Goal: Task Accomplishment & Management: Manage account settings

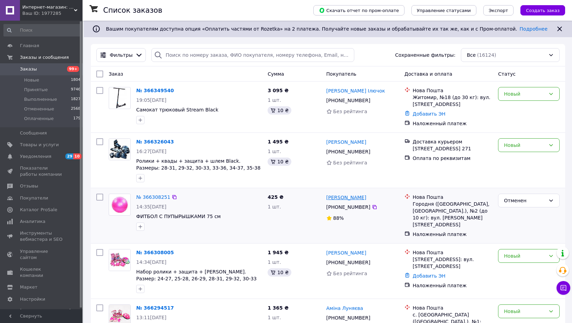
click at [341, 197] on link "[PERSON_NAME]" at bounding box center [346, 197] width 40 height 7
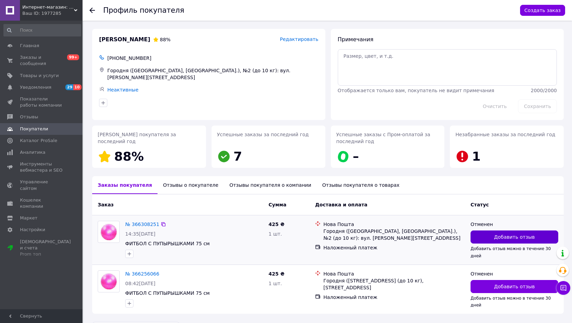
click at [516, 239] on span "Добавить отзыв" at bounding box center [514, 236] width 41 height 7
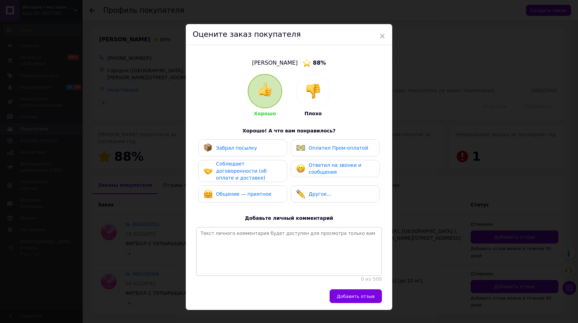
click at [314, 93] on img at bounding box center [312, 91] width 15 height 15
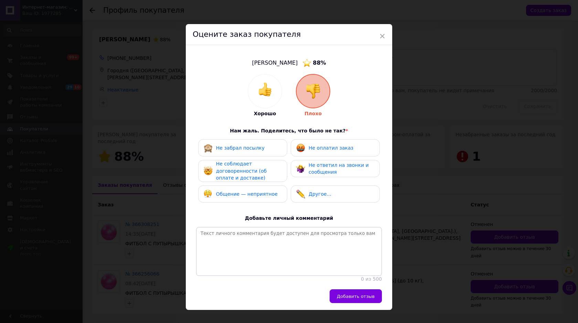
click at [255, 192] on span "Общение — неприятное" at bounding box center [247, 194] width 62 height 6
drag, startPoint x: 357, startPoint y: 300, endPoint x: 360, endPoint y: 289, distance: 11.4
click at [357, 299] on span "Добавить отзыв" at bounding box center [356, 296] width 38 height 5
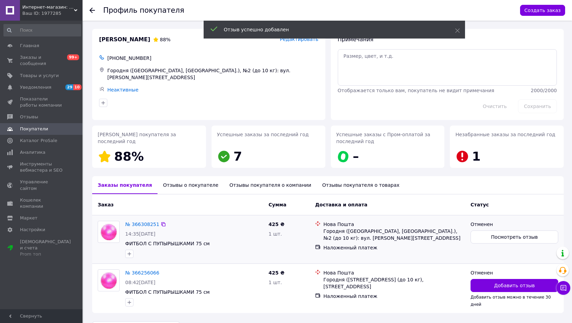
scroll to position [19, 0]
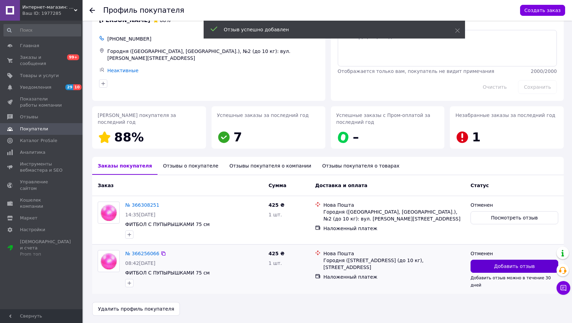
click at [508, 271] on button "Добавить отзыв" at bounding box center [514, 266] width 88 height 13
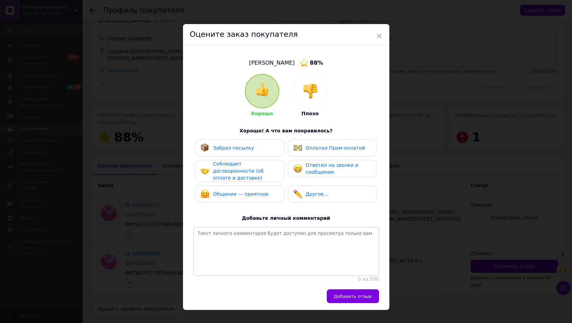
click at [310, 90] on img at bounding box center [310, 91] width 15 height 15
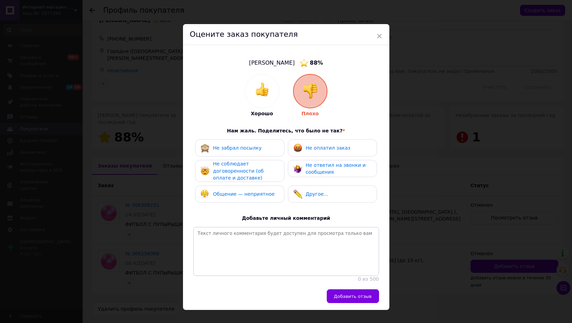
click at [246, 192] on span "Общение — неприятное" at bounding box center [244, 194] width 62 height 6
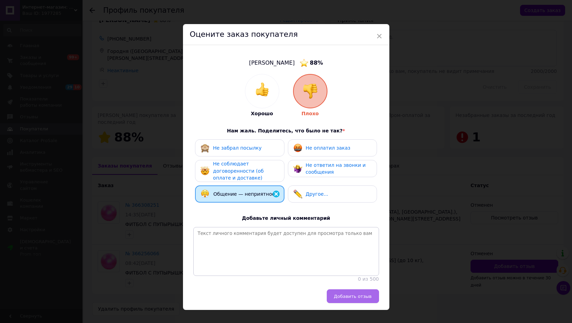
click at [351, 297] on button "Добавить отзыв" at bounding box center [353, 296] width 52 height 14
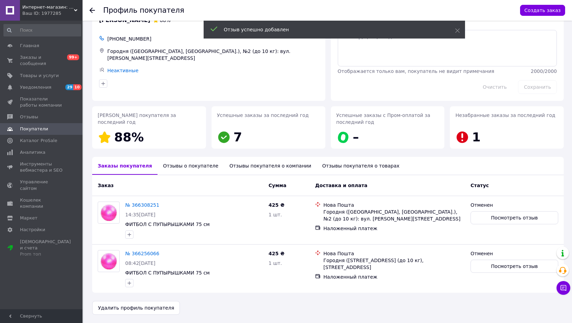
click at [191, 166] on div "Отзывы о покупателе" at bounding box center [190, 166] width 66 height 18
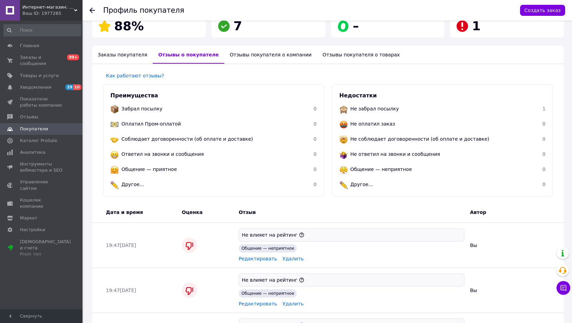
scroll to position [165, 0]
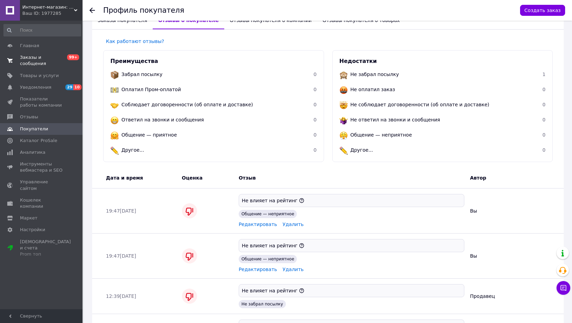
click at [35, 52] on link "Заказы и сообщения 0 99+" at bounding box center [42, 61] width 85 height 18
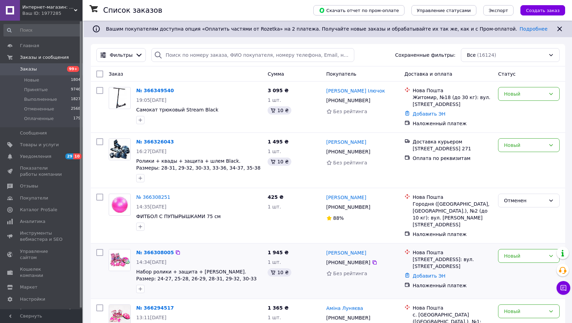
click at [345, 248] on div "[PERSON_NAME]" at bounding box center [346, 252] width 41 height 9
click at [345, 249] on link "[PERSON_NAME]" at bounding box center [346, 252] width 40 height 7
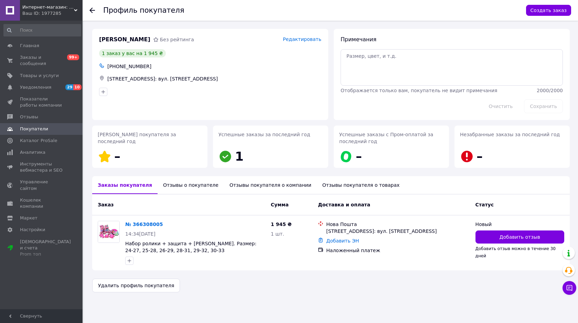
click at [185, 181] on div "Отзывы о покупателе" at bounding box center [190, 185] width 66 height 18
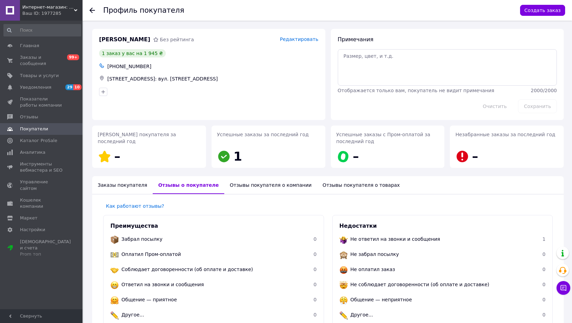
scroll to position [143, 0]
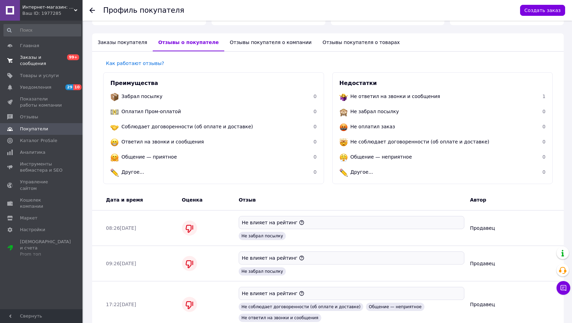
click at [38, 57] on span "Заказы и сообщения" at bounding box center [42, 60] width 44 height 12
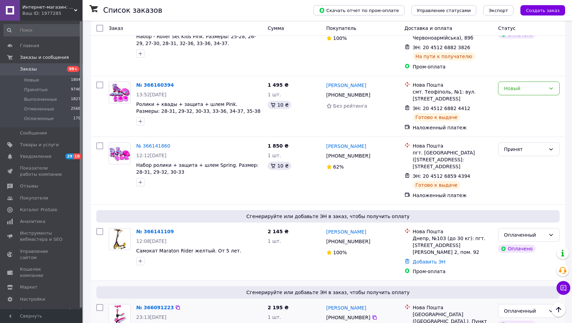
scroll to position [825, 0]
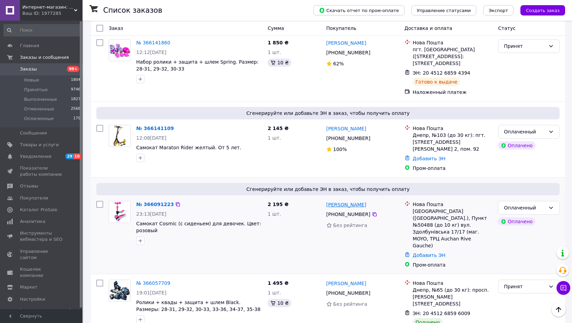
drag, startPoint x: 367, startPoint y: 194, endPoint x: 345, endPoint y: 195, distance: 22.1
click at [345, 200] on div "[PERSON_NAME]" at bounding box center [363, 204] width 74 height 9
drag, startPoint x: 365, startPoint y: 204, endPoint x: 336, endPoint y: 205, distance: 29.3
click at [336, 209] on div "[PHONE_NUMBER]" at bounding box center [348, 214] width 47 height 10
copy div "0 67 861 10 89"
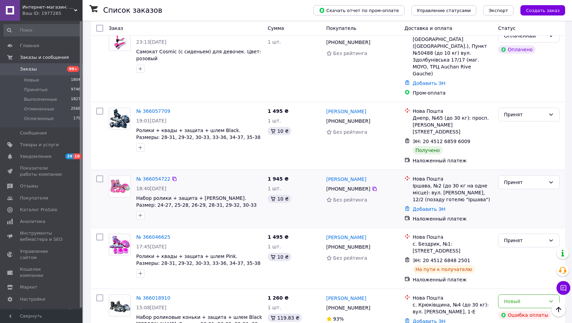
scroll to position [1011, 0]
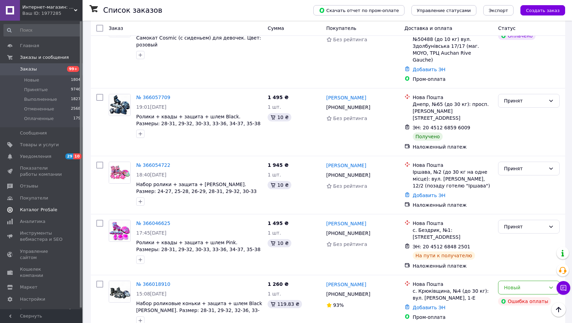
click at [59, 207] on span "Каталог ProSale" at bounding box center [42, 210] width 44 height 6
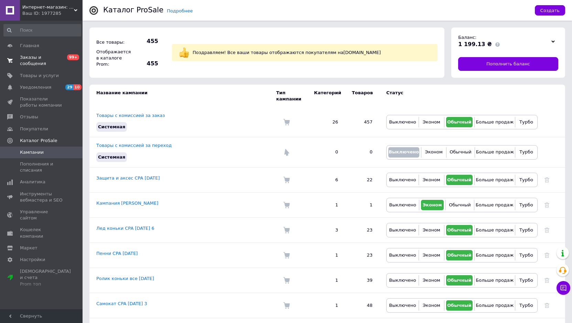
click at [41, 58] on span "Заказы и сообщения" at bounding box center [42, 60] width 44 height 12
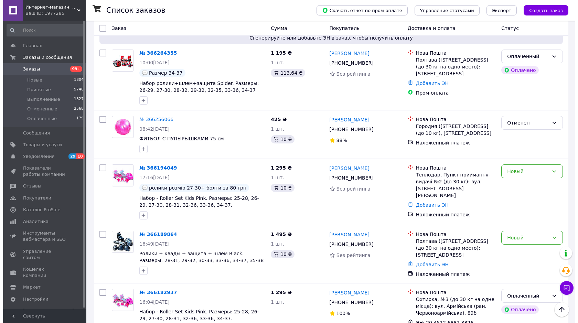
scroll to position [1011, 0]
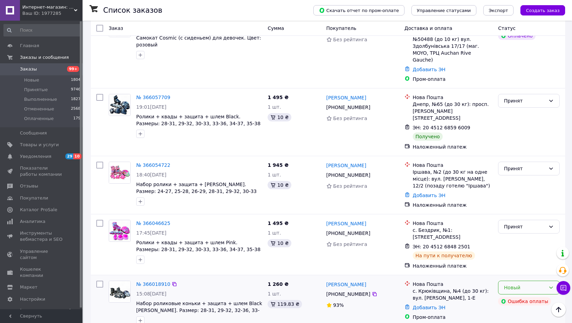
click at [531, 284] on div "Новый" at bounding box center [525, 288] width 42 height 8
click at [528, 289] on li "Отменен" at bounding box center [528, 291] width 61 height 12
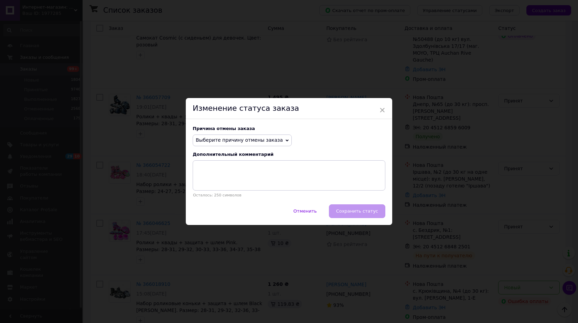
click at [268, 139] on span "Выберите причину отмены заказа" at bounding box center [239, 140] width 87 height 6
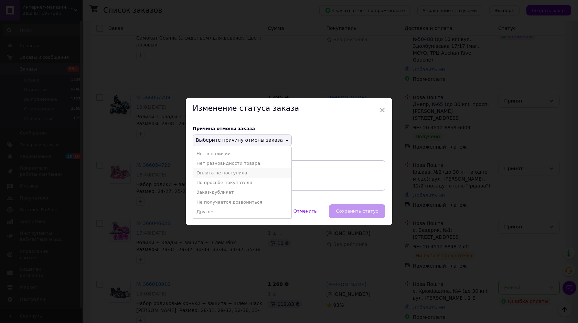
click at [235, 174] on li "Оплата не поступила" at bounding box center [242, 173] width 98 height 10
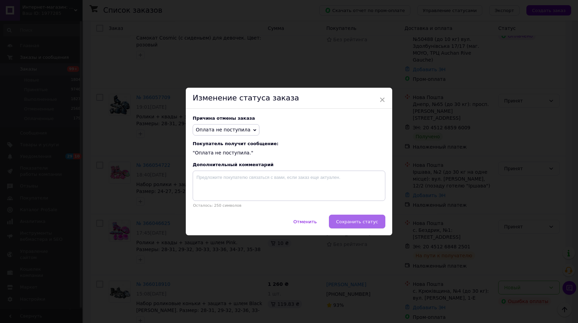
click at [356, 224] on span "Сохранить статус" at bounding box center [357, 221] width 42 height 5
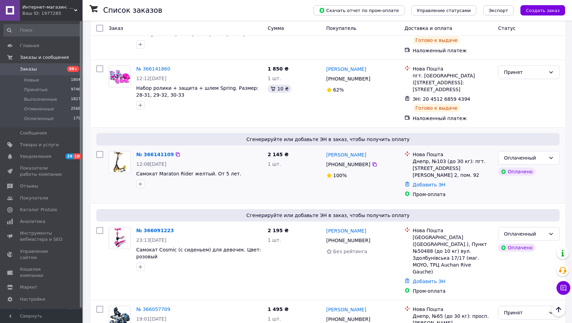
scroll to position [730, 0]
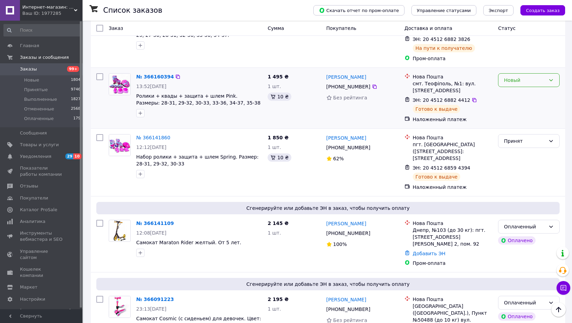
click at [545, 73] on div "Новый" at bounding box center [529, 80] width 62 height 14
click at [531, 86] on li "Принят" at bounding box center [528, 85] width 61 height 12
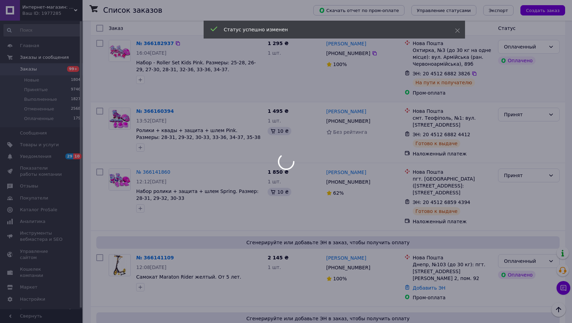
scroll to position [662, 0]
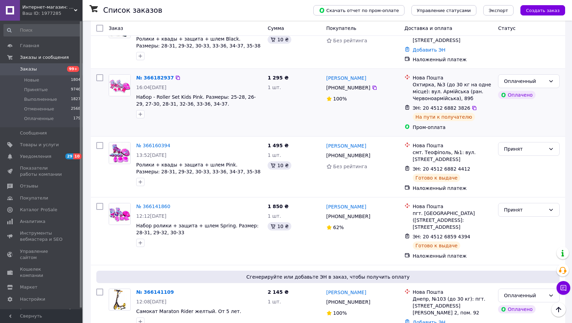
drag, startPoint x: 365, startPoint y: 78, endPoint x: 335, endPoint y: 78, distance: 30.6
click at [335, 83] on div "[PHONE_NUMBER]" at bounding box center [348, 88] width 47 height 10
copy div "0 98 881 03 05"
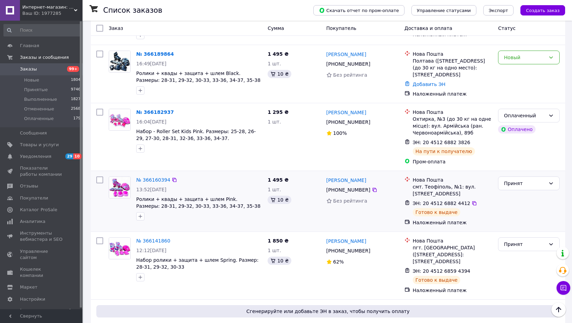
scroll to position [593, 0]
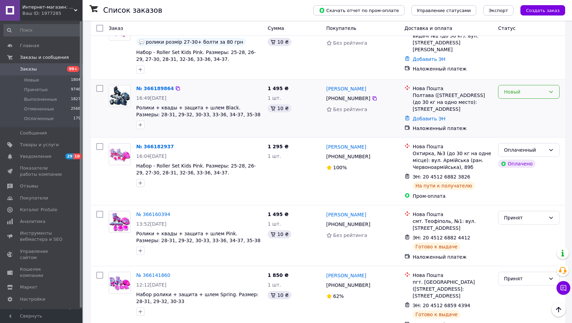
click at [511, 88] on div "Новый" at bounding box center [525, 92] width 42 height 8
click at [522, 90] on div "Новый" at bounding box center [528, 108] width 67 height 52
click at [522, 88] on div "Новый" at bounding box center [525, 92] width 42 height 8
click at [523, 97] on li "Принят" at bounding box center [528, 97] width 61 height 12
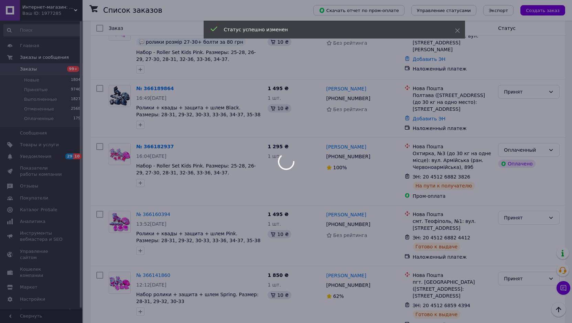
click at [366, 80] on body "Интернет-магазин: "СПОРТ-ДА". Доставка по всей [GEOGRAPHIC_DATA]! Ваш ID: 19772…" at bounding box center [286, 91] width 572 height 1369
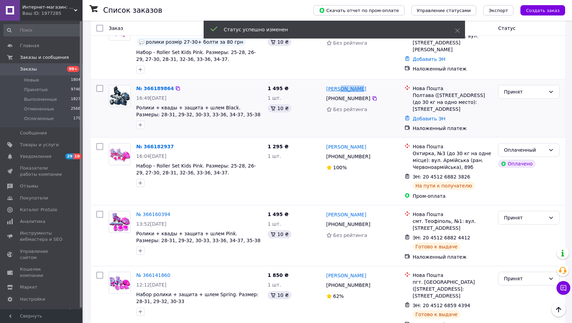
drag, startPoint x: 366, startPoint y: 78, endPoint x: 336, endPoint y: 78, distance: 30.6
copy link "[GEOGRAPHIC_DATA]"
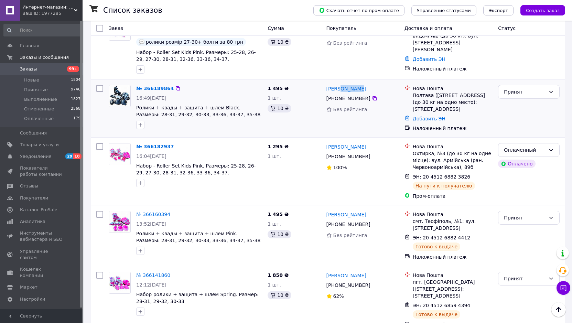
drag, startPoint x: 366, startPoint y: 89, endPoint x: 336, endPoint y: 89, distance: 29.9
click at [336, 94] on div "[PHONE_NUMBER]" at bounding box center [348, 99] width 47 height 10
copy div "0 98 269 23 91"
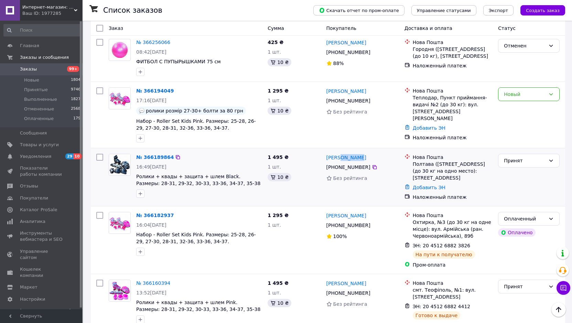
scroll to position [490, 0]
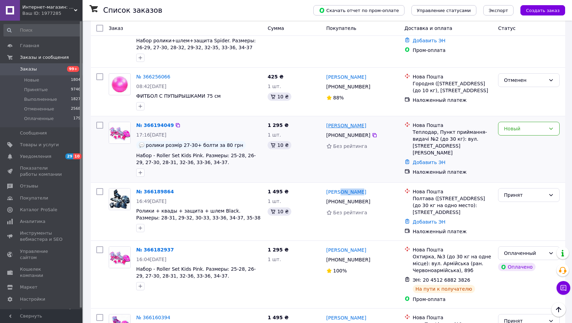
drag, startPoint x: 371, startPoint y: 115, endPoint x: 340, endPoint y: 115, distance: 30.9
click at [340, 121] on div "[PERSON_NAME]" at bounding box center [363, 125] width 74 height 9
copy link "[PERSON_NAME]"
drag, startPoint x: 364, startPoint y: 125, endPoint x: 335, endPoint y: 125, distance: 29.2
click at [335, 130] on div "[PHONE_NUMBER]" at bounding box center [348, 135] width 47 height 10
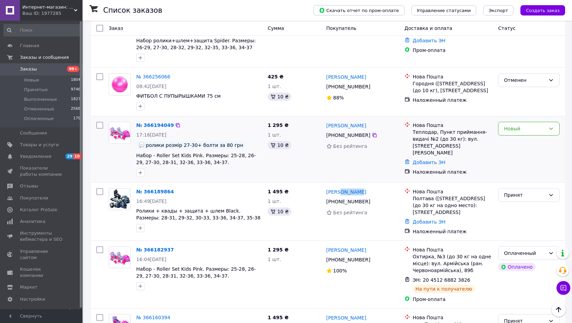
drag, startPoint x: 366, startPoint y: 124, endPoint x: 335, endPoint y: 123, distance: 31.0
click at [335, 130] on div "[PHONE_NUMBER]" at bounding box center [348, 135] width 47 height 10
copy div "0 97 818 71 76"
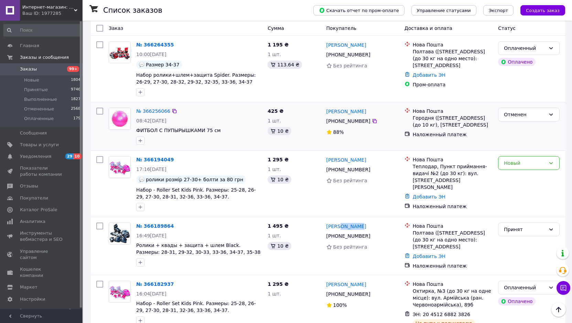
scroll to position [421, 0]
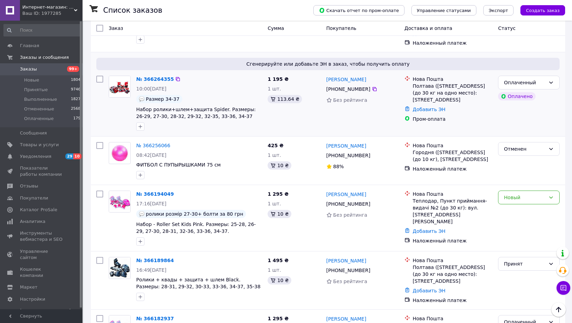
click at [373, 75] on div "[PERSON_NAME]" at bounding box center [363, 79] width 74 height 9
drag, startPoint x: 373, startPoint y: 72, endPoint x: 350, endPoint y: 71, distance: 23.4
click at [350, 75] on div "[PERSON_NAME]" at bounding box center [363, 79] width 74 height 9
copy link "[PERSON_NAME]"
drag, startPoint x: 366, startPoint y: 78, endPoint x: 335, endPoint y: 78, distance: 30.6
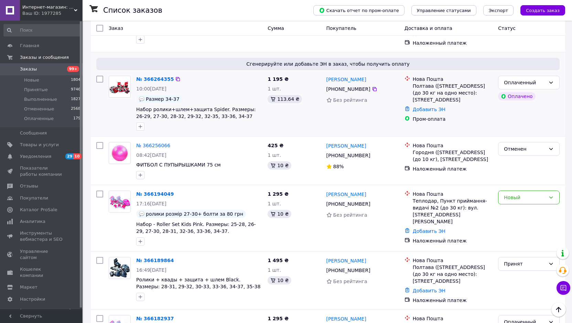
click at [335, 84] on div "[PHONE_NUMBER]" at bounding box center [348, 89] width 47 height 10
copy div "0 50 702 06 63"
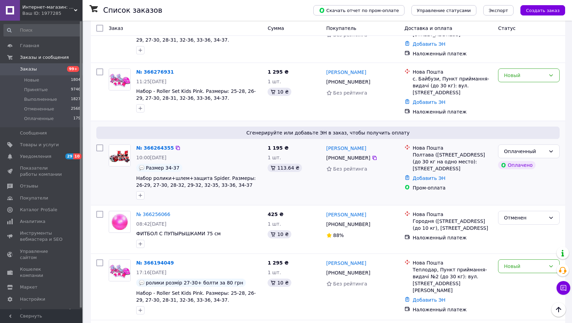
scroll to position [283, 0]
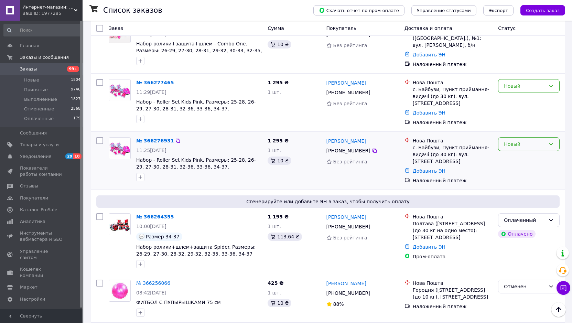
click at [520, 140] on div "Новый" at bounding box center [525, 144] width 42 height 8
click at [518, 172] on li "Отменен" at bounding box center [528, 174] width 61 height 12
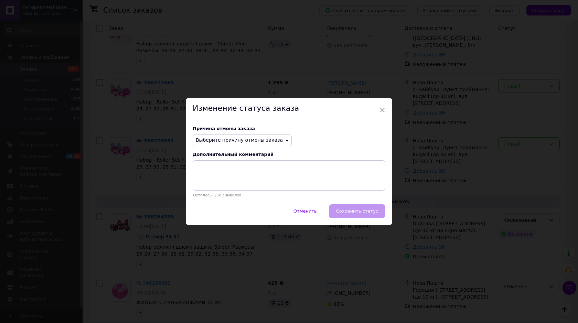
click at [250, 137] on span "Выберите причину отмены заказа" at bounding box center [242, 140] width 99 height 12
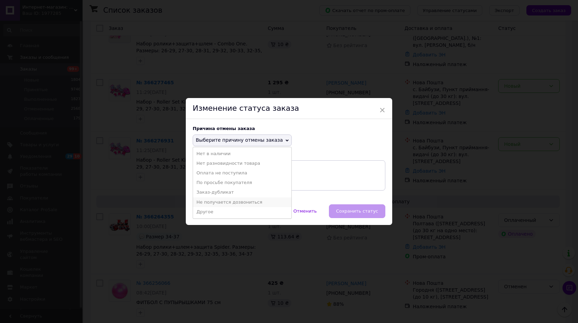
click at [241, 201] on li "Не получается дозвониться" at bounding box center [242, 202] width 98 height 10
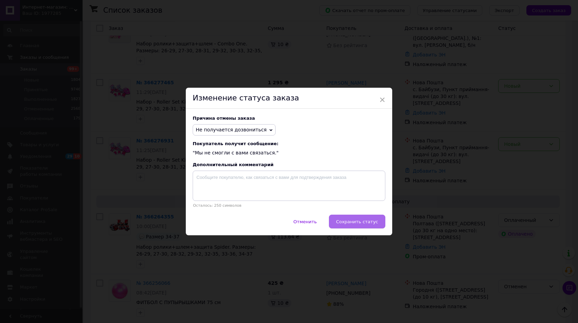
click at [354, 219] on span "Сохранить статус" at bounding box center [357, 221] width 42 height 5
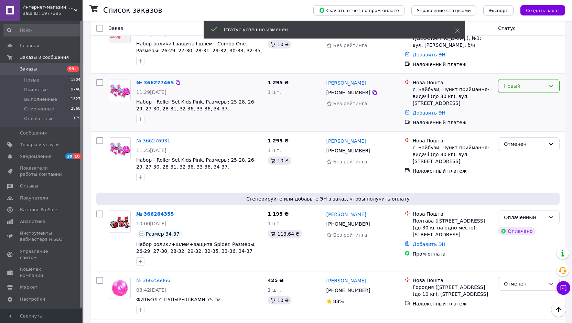
click at [525, 82] on div "Новый" at bounding box center [525, 86] width 42 height 8
click at [514, 119] on li "Отменен" at bounding box center [528, 116] width 61 height 12
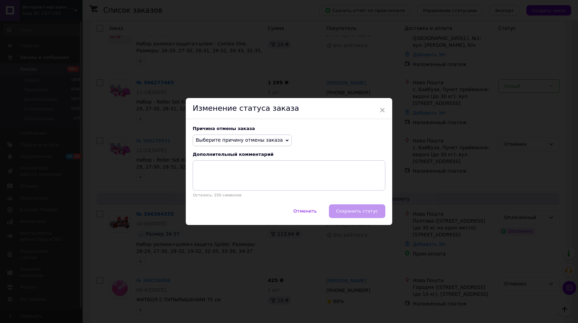
click at [253, 134] on div "Причина отмены заказа Выберите причину отмены заказа Нет в наличии Нет разновид…" at bounding box center [289, 161] width 206 height 85
click at [253, 136] on span "Выберите причину отмены заказа" at bounding box center [242, 140] width 99 height 12
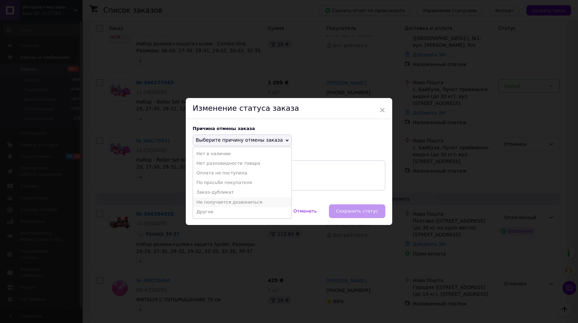
click at [248, 197] on li "Не получается дозвониться" at bounding box center [242, 202] width 98 height 10
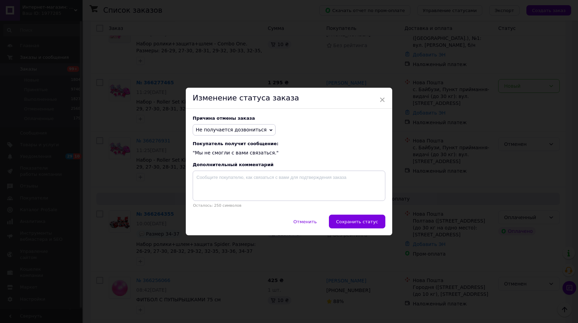
click at [362, 214] on div "Причина отмены заказа Не получается дозвониться Нет в наличии Нет разновидности…" at bounding box center [289, 162] width 206 height 106
click at [364, 218] on button "Сохранить статус" at bounding box center [357, 222] width 56 height 14
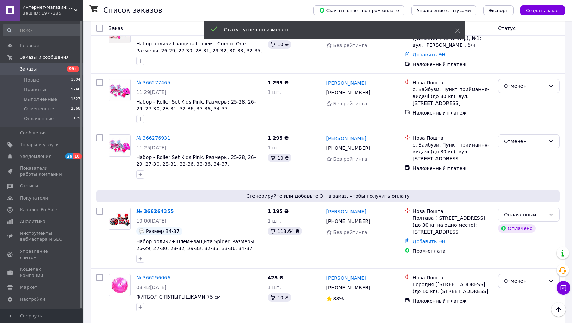
click at [343, 135] on link "[PERSON_NAME]" at bounding box center [346, 138] width 40 height 7
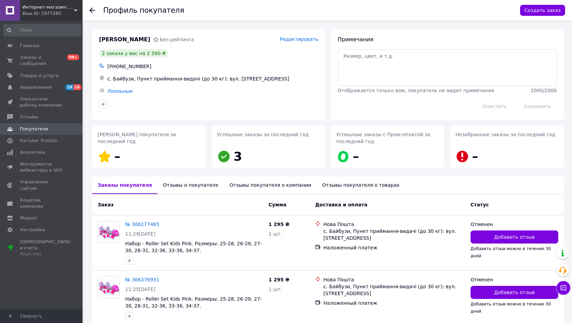
click at [182, 191] on div "Отзывы о покупателе" at bounding box center [190, 185] width 66 height 18
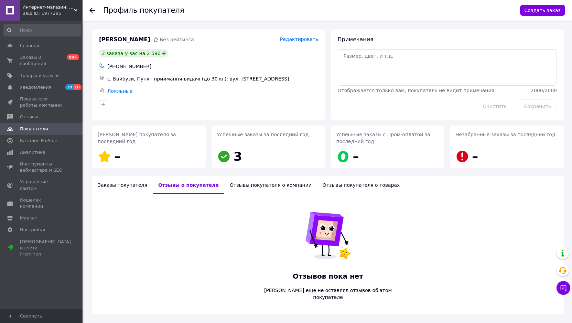
click at [111, 188] on div "Заказы покупателя" at bounding box center [122, 185] width 61 height 18
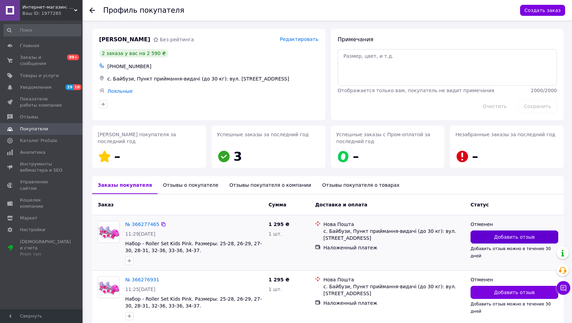
click at [536, 238] on button "Добавить отзыв" at bounding box center [514, 236] width 88 height 13
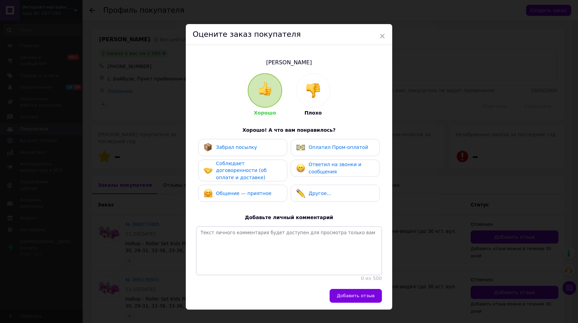
click at [316, 97] on img at bounding box center [312, 90] width 15 height 15
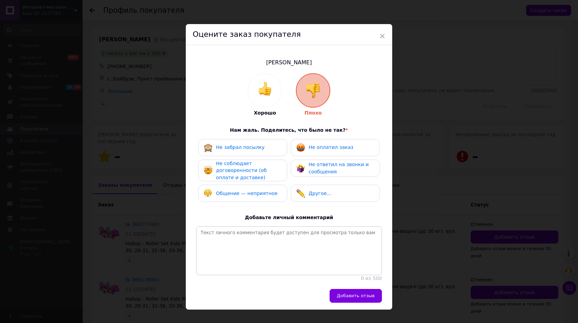
click at [249, 193] on span "Общение — неприятное" at bounding box center [247, 194] width 62 height 6
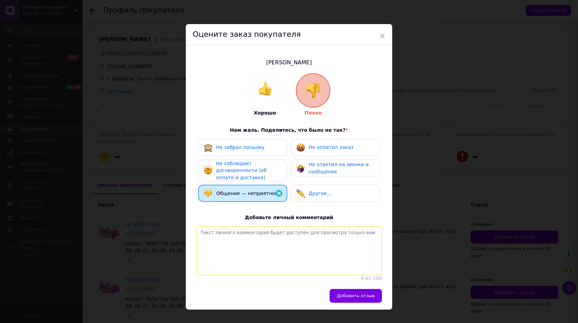
click at [254, 243] on textarea at bounding box center [289, 250] width 186 height 49
type textarea "Невминяемая. Только предоплата. Постоянно бухая"
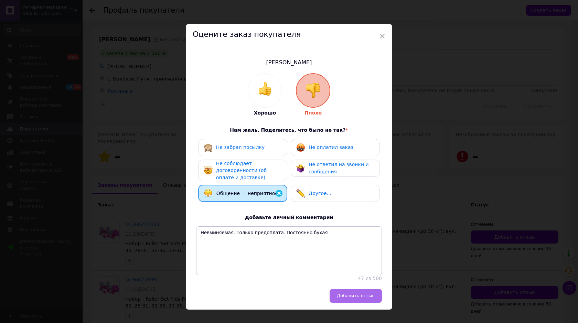
click at [360, 298] on span "Добавить отзыв" at bounding box center [356, 295] width 38 height 5
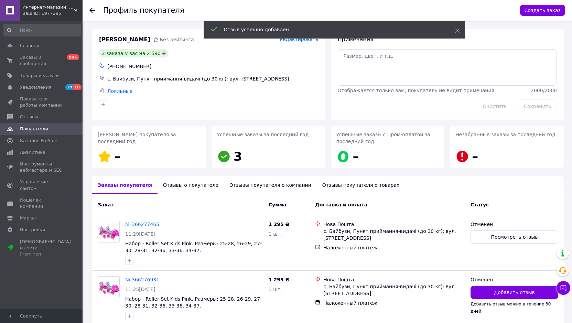
scroll to position [33, 0]
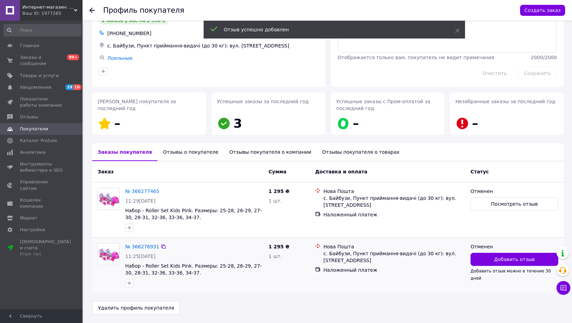
click at [508, 266] on div "Добавить отзыв Добавить отзыв можно в течение 30 дней" at bounding box center [514, 267] width 88 height 28
click at [509, 263] on button "Добавить отзыв" at bounding box center [514, 259] width 88 height 13
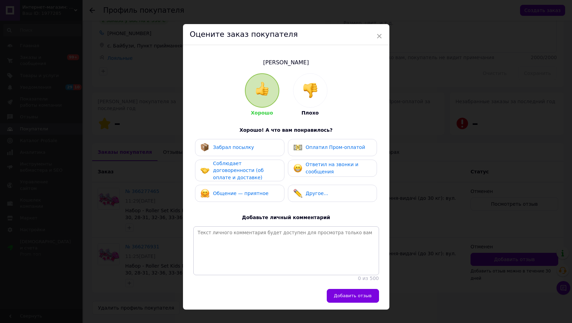
click at [319, 85] on div at bounding box center [310, 91] width 34 height 34
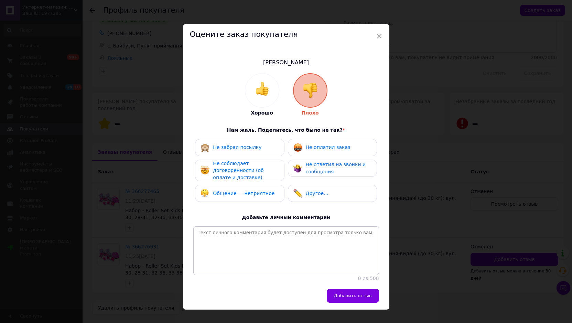
click at [319, 172] on span "Не ответил на звонки и сообщения" at bounding box center [336, 168] width 60 height 13
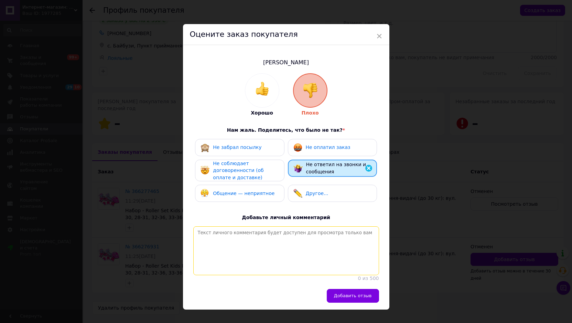
click at [305, 239] on textarea at bounding box center [286, 250] width 186 height 49
click at [260, 232] on textarea "Невминяемая. Выпивает. Тольео предоплата" at bounding box center [286, 250] width 186 height 49
type textarea "Невминяемая. Выпивает. Только предоплата"
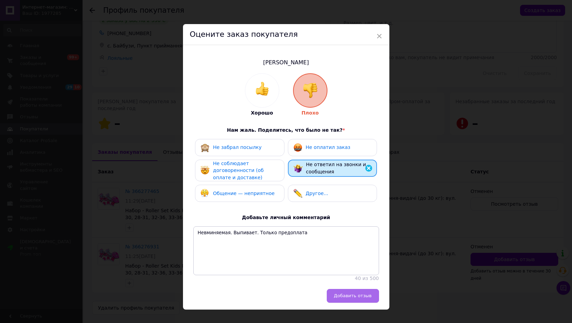
click at [363, 303] on button "Добавить отзыв" at bounding box center [353, 296] width 52 height 14
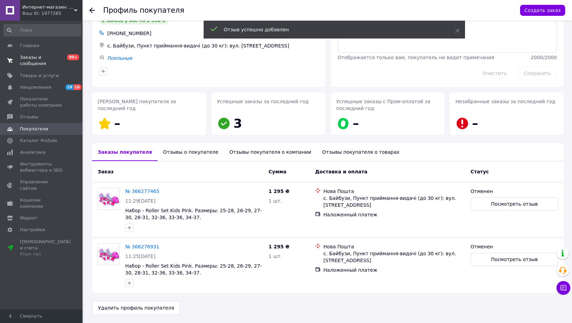
click at [33, 59] on span "Заказы и сообщения" at bounding box center [42, 60] width 44 height 12
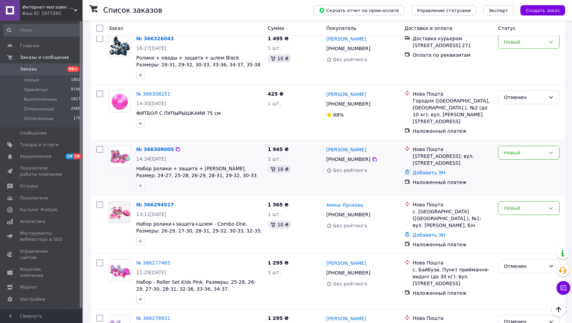
scroll to position [138, 0]
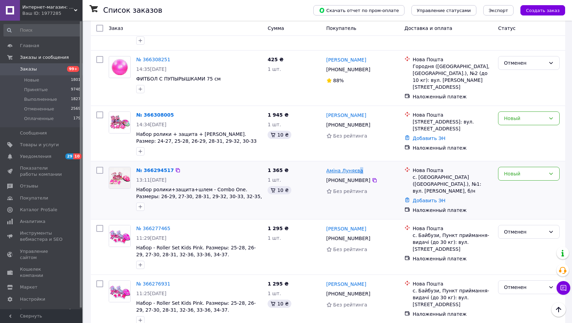
drag, startPoint x: 367, startPoint y: 162, endPoint x: 357, endPoint y: 164, distance: 10.9
click at [357, 166] on div "Аміна Луняєва" at bounding box center [363, 170] width 74 height 9
drag, startPoint x: 365, startPoint y: 173, endPoint x: 335, endPoint y: 175, distance: 30.7
click at [335, 175] on div "[PHONE_NUMBER]" at bounding box center [348, 180] width 47 height 10
copy div "0 95 447 86 57"
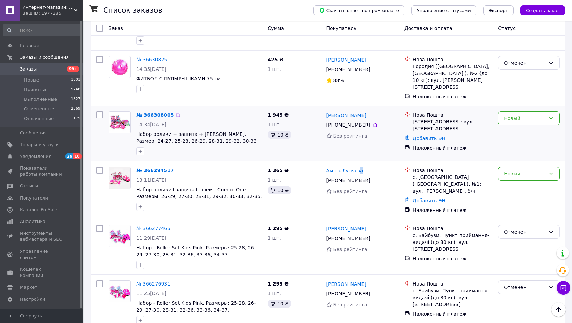
scroll to position [103, 0]
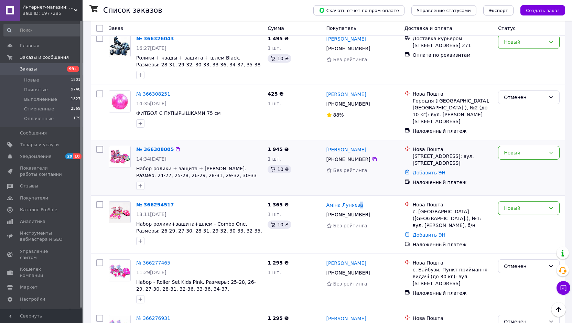
drag, startPoint x: 365, startPoint y: 152, endPoint x: 335, endPoint y: 151, distance: 30.6
click at [335, 154] on div "[PHONE_NUMBER]" at bounding box center [348, 159] width 47 height 10
copy div "0 97 131 77 34"
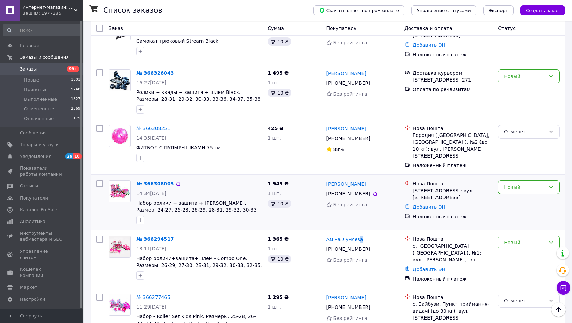
scroll to position [0, 0]
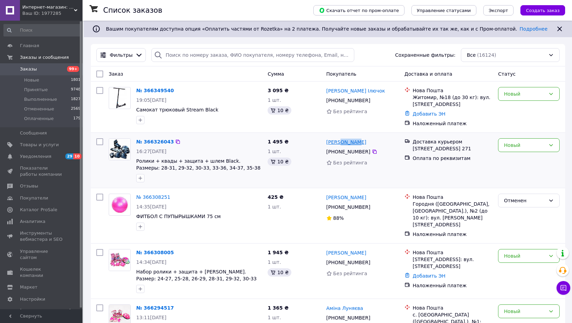
drag, startPoint x: 346, startPoint y: 142, endPoint x: 349, endPoint y: 144, distance: 3.8
click at [337, 143] on div "[PERSON_NAME]" at bounding box center [363, 142] width 74 height 9
drag, startPoint x: 365, startPoint y: 152, endPoint x: 335, endPoint y: 152, distance: 30.6
click at [335, 152] on div "[PHONE_NUMBER]" at bounding box center [348, 152] width 47 height 10
drag, startPoint x: 366, startPoint y: 100, endPoint x: 334, endPoint y: 100, distance: 32.0
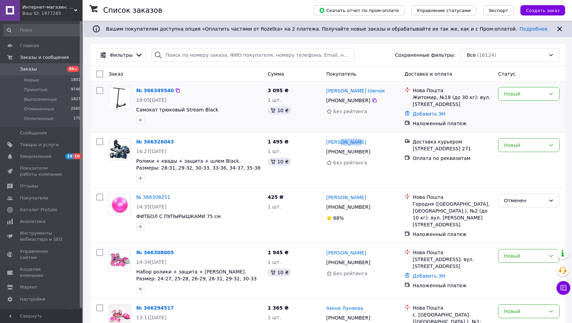
click at [334, 100] on div "[PHONE_NUMBER]" at bounding box center [348, 101] width 47 height 10
click at [46, 208] on span "Каталог ProSale" at bounding box center [38, 210] width 37 height 6
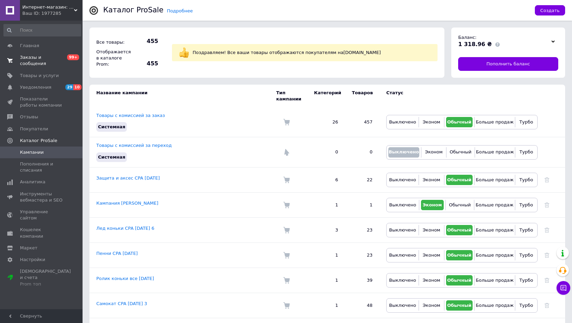
click at [33, 54] on link "Заказы и сообщения 0 99+" at bounding box center [42, 61] width 85 height 18
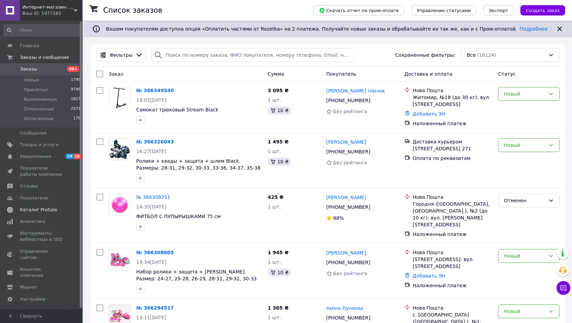
click at [55, 208] on span "Каталог ProSale" at bounding box center [42, 210] width 44 height 6
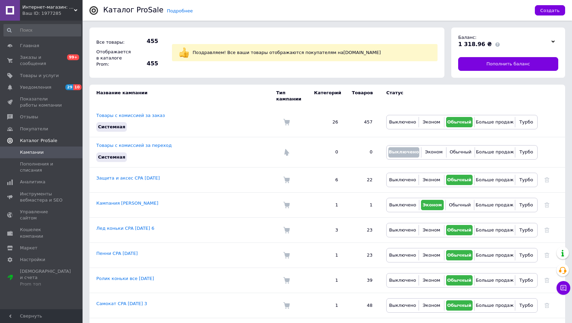
click at [60, 138] on span "Каталог ProSale" at bounding box center [51, 141] width 63 height 6
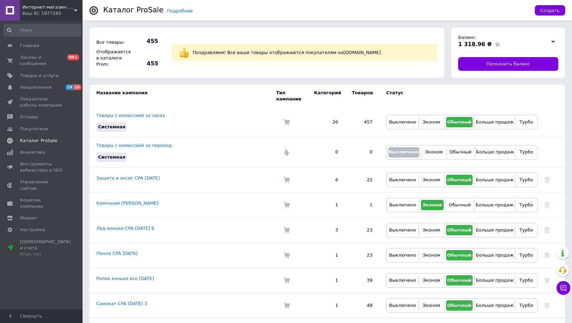
click at [46, 138] on span "Каталог ProSale" at bounding box center [38, 141] width 37 height 6
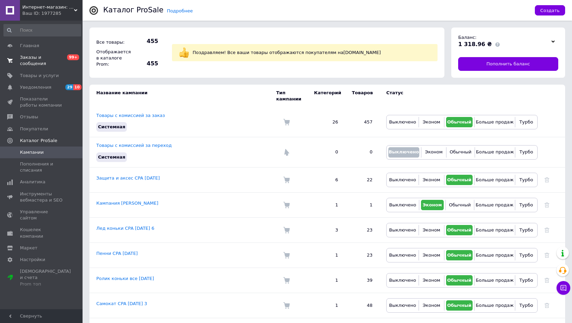
click at [53, 55] on span "Заказы и сообщения" at bounding box center [42, 60] width 44 height 12
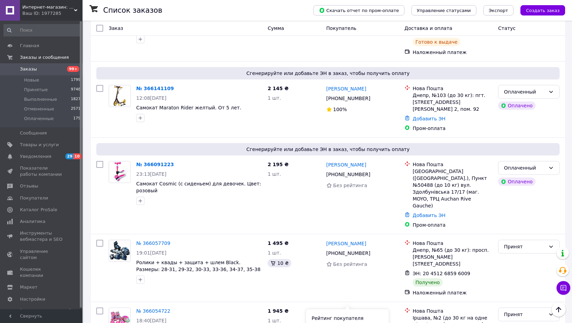
scroll to position [1005, 0]
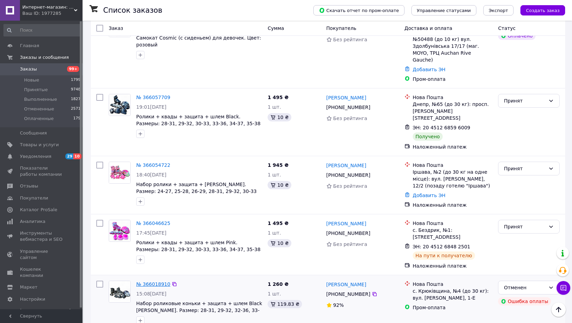
click at [146, 281] on link "№ 366018910" at bounding box center [153, 284] width 34 height 6
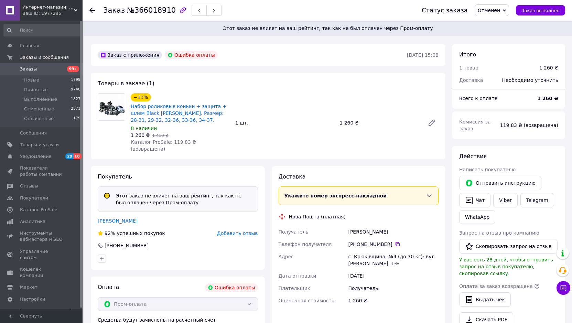
scroll to position [165, 0]
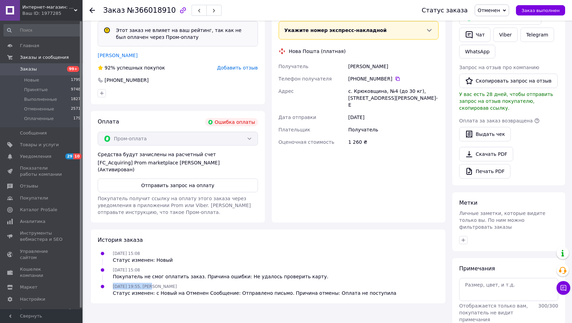
drag, startPoint x: 130, startPoint y: 278, endPoint x: 112, endPoint y: 278, distance: 17.5
click at [112, 283] on div "[DATE] 19:55, [PERSON_NAME] Статус изменен: с Новый на Отменен Сообщение: Отпра…" at bounding box center [254, 290] width 289 height 14
click at [43, 70] on span "Заказы" at bounding box center [42, 69] width 44 height 6
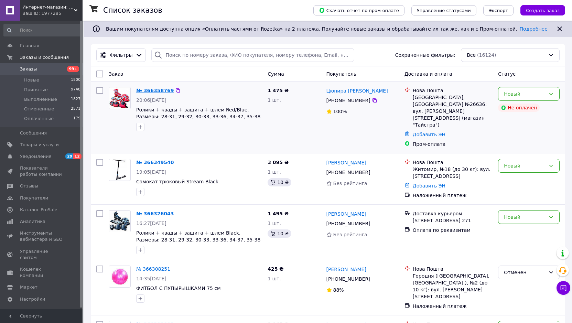
click at [156, 88] on link "№ 366358769" at bounding box center [154, 91] width 37 height 6
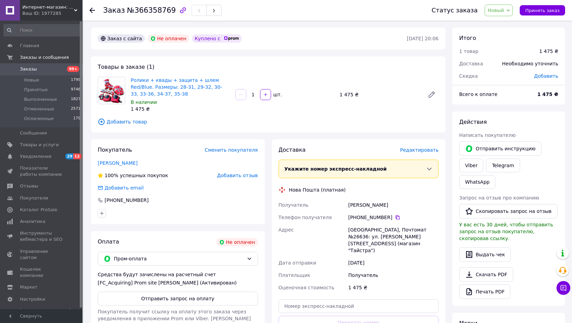
click at [36, 64] on link "Заказы 99+" at bounding box center [42, 69] width 85 height 12
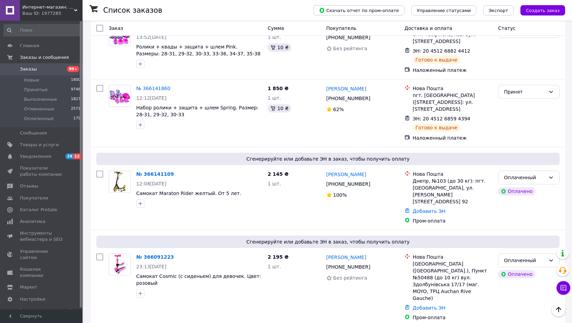
scroll to position [1008, 0]
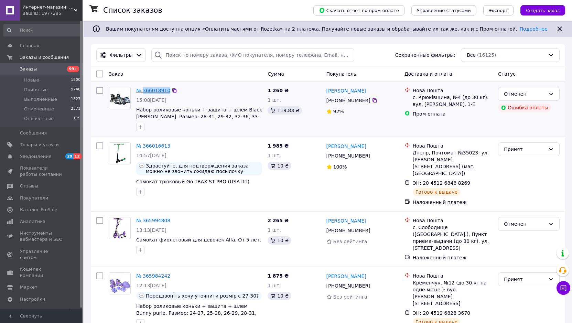
drag, startPoint x: 166, startPoint y: 90, endPoint x: 143, endPoint y: 90, distance: 23.7
click at [143, 90] on div "№ 366018910" at bounding box center [152, 90] width 35 height 8
copy link "366018910"
click at [46, 207] on span "Каталог ProSale" at bounding box center [38, 210] width 37 height 6
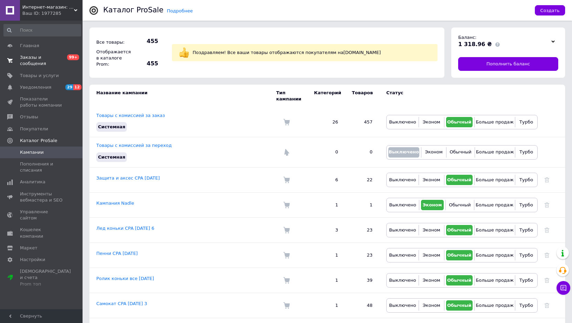
click at [31, 58] on span "Заказы и сообщения" at bounding box center [42, 60] width 44 height 12
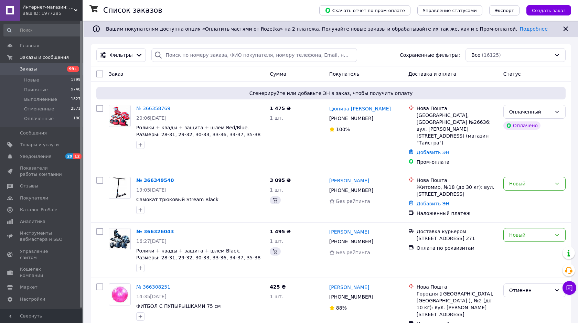
click at [42, 71] on span "Заказы" at bounding box center [42, 69] width 44 height 6
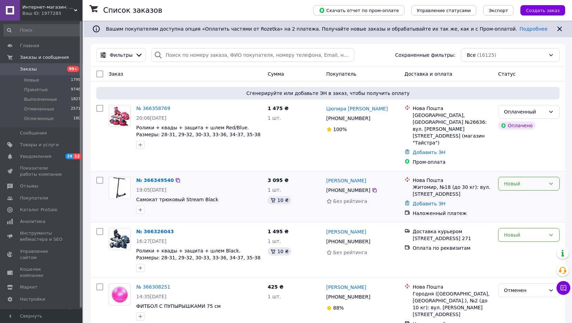
click at [524, 180] on div "Новый" at bounding box center [525, 184] width 42 height 8
click at [526, 184] on li "Принят" at bounding box center [528, 185] width 61 height 12
drag, startPoint x: 366, startPoint y: 117, endPoint x: 336, endPoint y: 117, distance: 30.6
click at [336, 117] on div "+380 99 288 36 27" at bounding box center [348, 118] width 47 height 10
copy div "0 99 288 36 27"
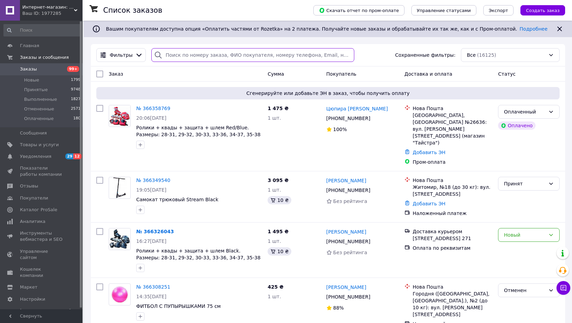
click at [204, 59] on input "search" at bounding box center [252, 55] width 203 height 14
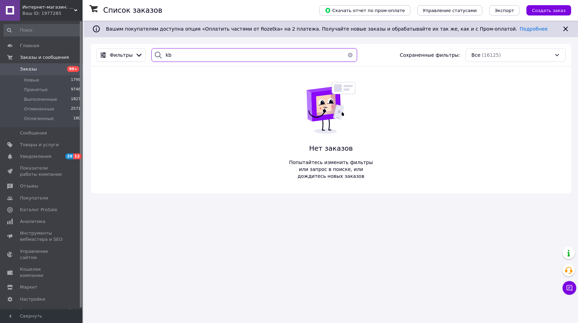
type input "k"
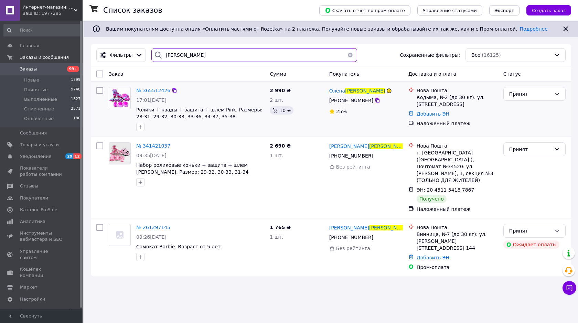
type input "лисак"
click at [341, 89] on span "Олена" at bounding box center [337, 91] width 16 height 6
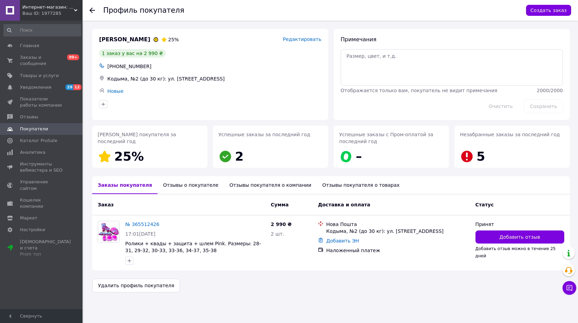
click at [185, 186] on div "Отзывы о покупателе" at bounding box center [190, 185] width 66 height 18
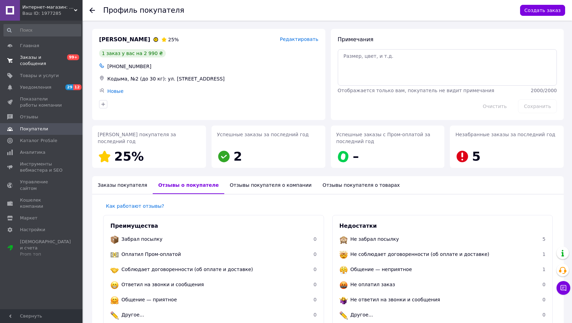
click at [43, 57] on span "Заказы и сообщения" at bounding box center [42, 60] width 44 height 12
